Goal: Check status: Check status

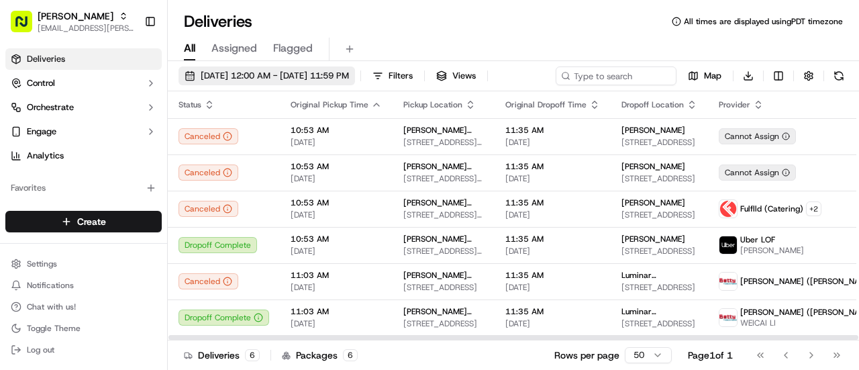
click at [235, 76] on span "[DATE] 12:00 AM - [DATE] 11:59 PM" at bounding box center [275, 76] width 148 height 12
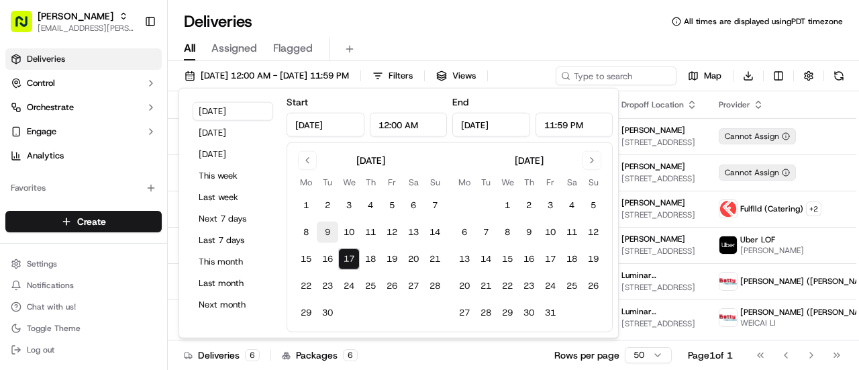
click at [327, 230] on button "9" at bounding box center [327, 231] width 21 height 21
type input "Sep 9, 2025"
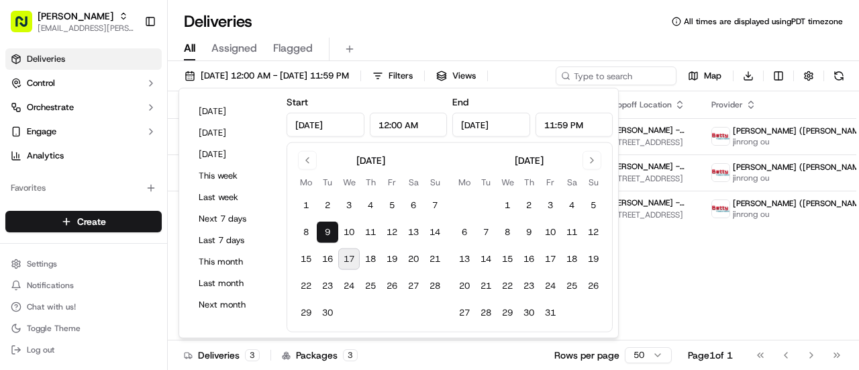
click at [387, 11] on div "Deliveries All times are displayed using PDT timezone" at bounding box center [513, 21] width 691 height 21
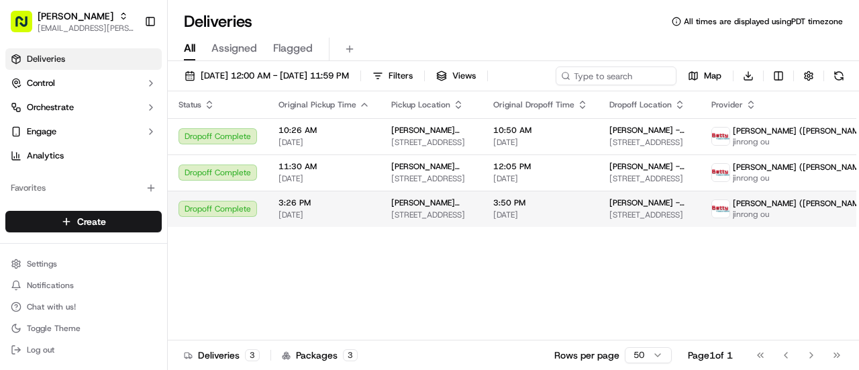
click at [473, 211] on td "Starbird Chicken - South San Francisco 988 El Camino Real, South San Francisco,…" at bounding box center [432, 209] width 102 height 36
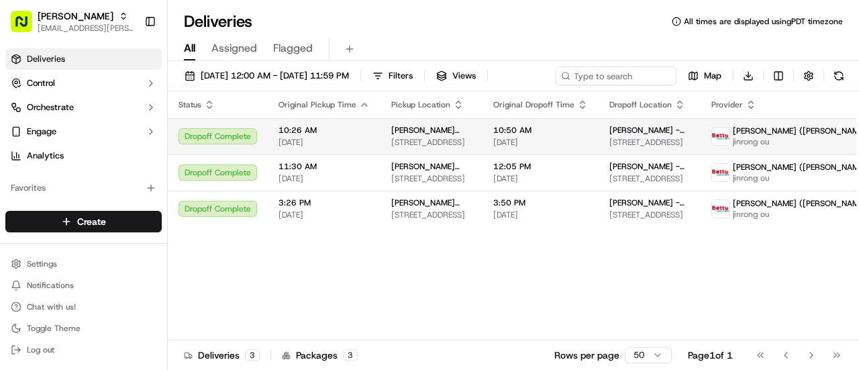
click at [477, 152] on td "Starbird Chicken - South San Francisco 988 El Camino Real, South San Francisco,…" at bounding box center [432, 136] width 102 height 36
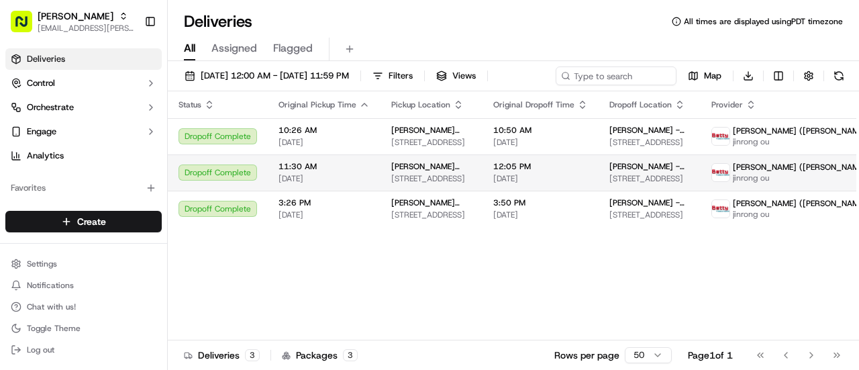
click at [417, 175] on span "1141 Triton Dr, Foster City, CA 94404, USA" at bounding box center [431, 178] width 81 height 11
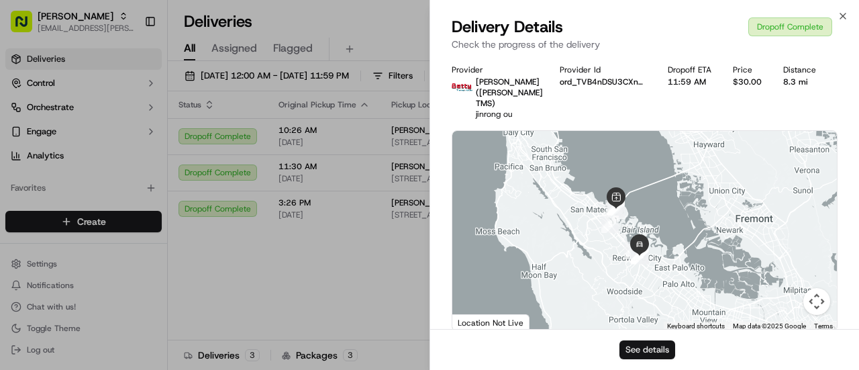
click at [652, 340] on button "See details" at bounding box center [648, 349] width 56 height 19
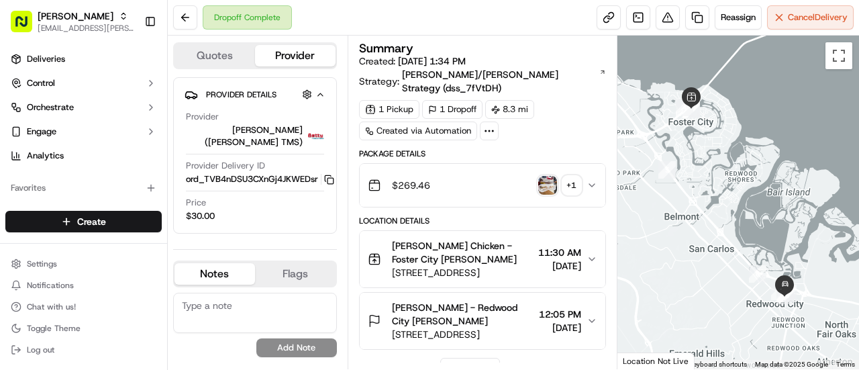
click at [594, 180] on icon "button" at bounding box center [592, 185] width 11 height 11
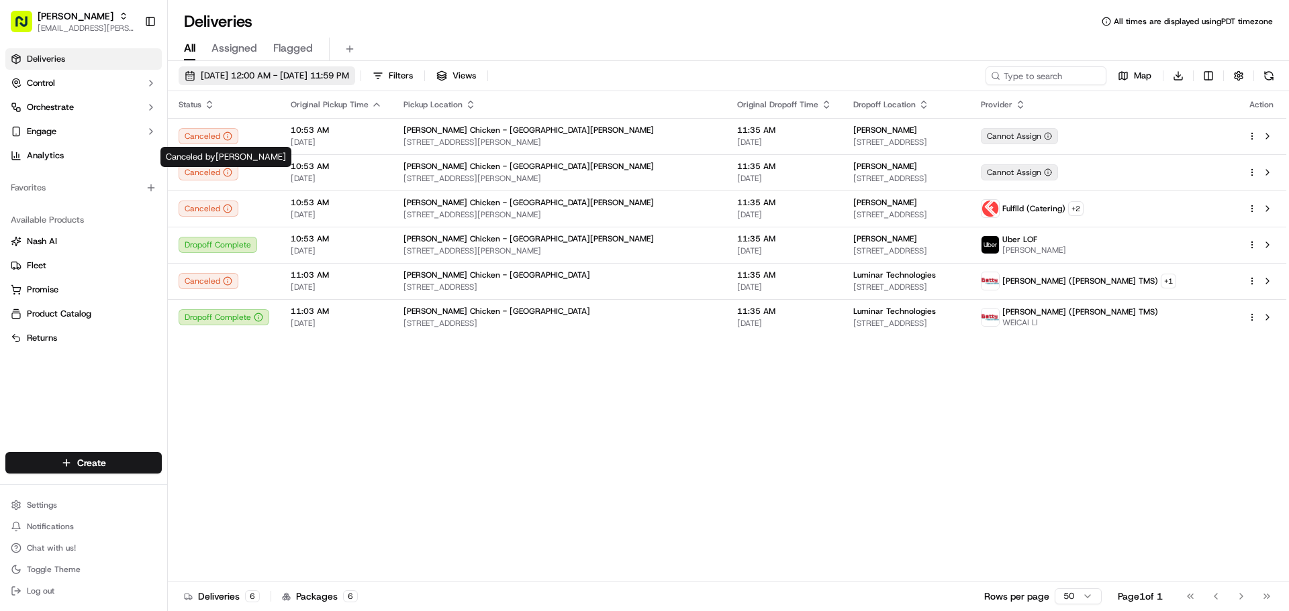
click at [272, 75] on span "[DATE] 12:00 AM - [DATE] 11:59 PM" at bounding box center [275, 76] width 148 height 12
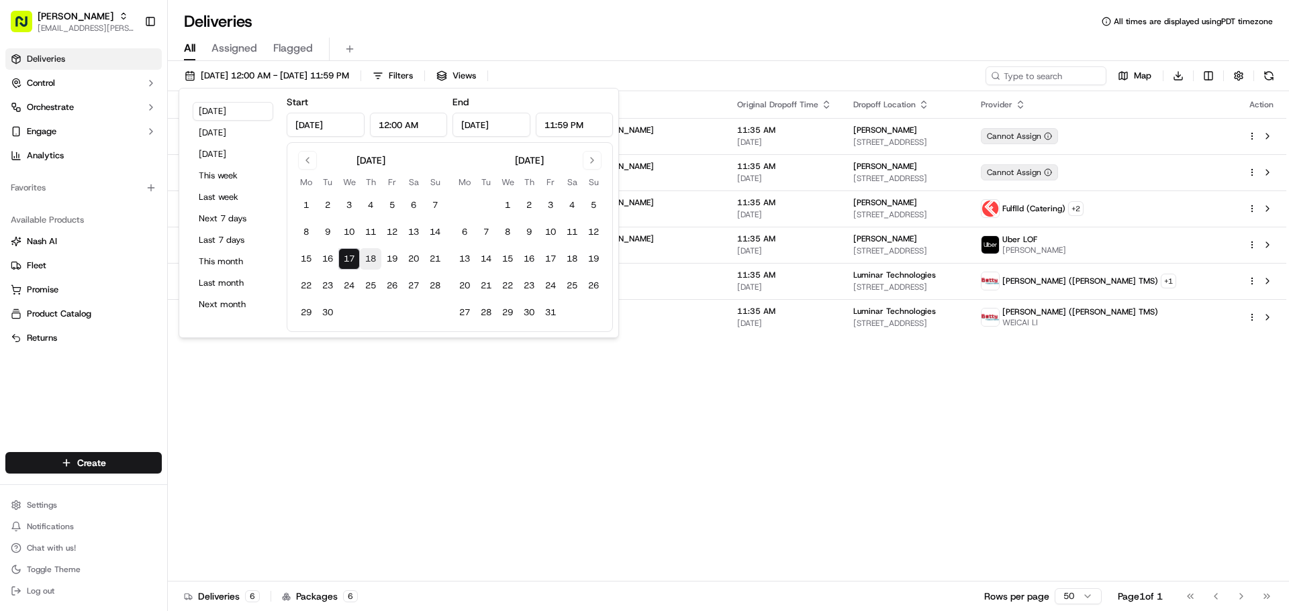
click at [365, 257] on button "18" at bounding box center [370, 258] width 21 height 21
type input "[DATE]"
